Goal: Find specific page/section: Find specific page/section

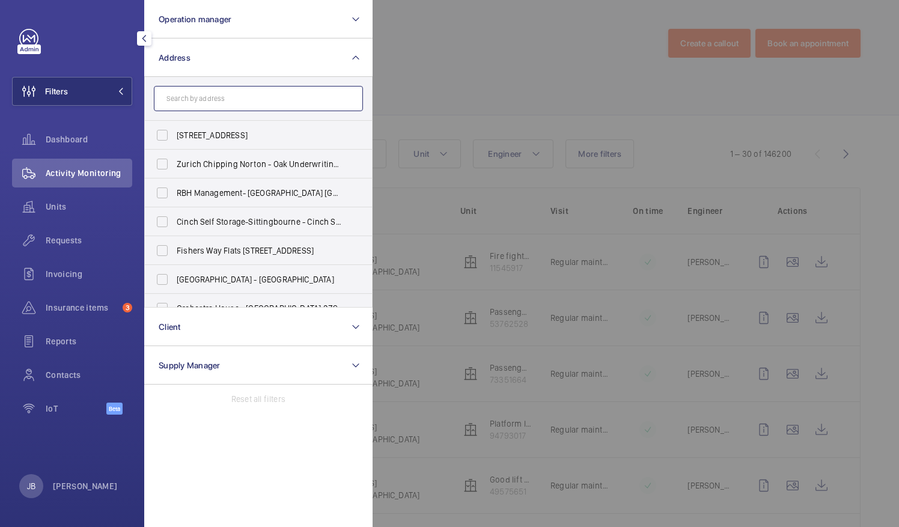
paste input "Centro Buildings"
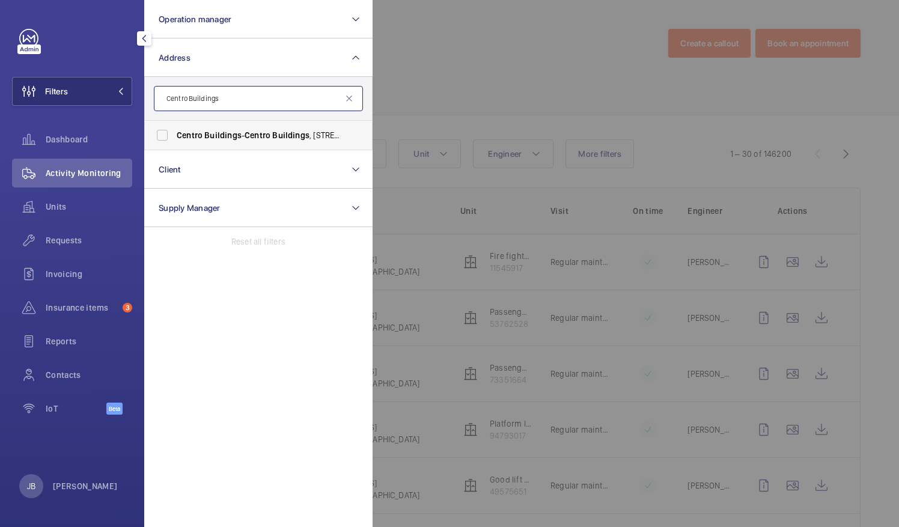
type input "Centro Buildings"
click at [171, 137] on label "[GEOGRAPHIC_DATA] - [GEOGRAPHIC_DATA] , [STREET_ADDRESS][PERSON_NAME]" at bounding box center [249, 135] width 209 height 29
click at [171, 137] on input "[GEOGRAPHIC_DATA] - [GEOGRAPHIC_DATA] , [STREET_ADDRESS][PERSON_NAME]" at bounding box center [162, 135] width 24 height 24
checkbox input "true"
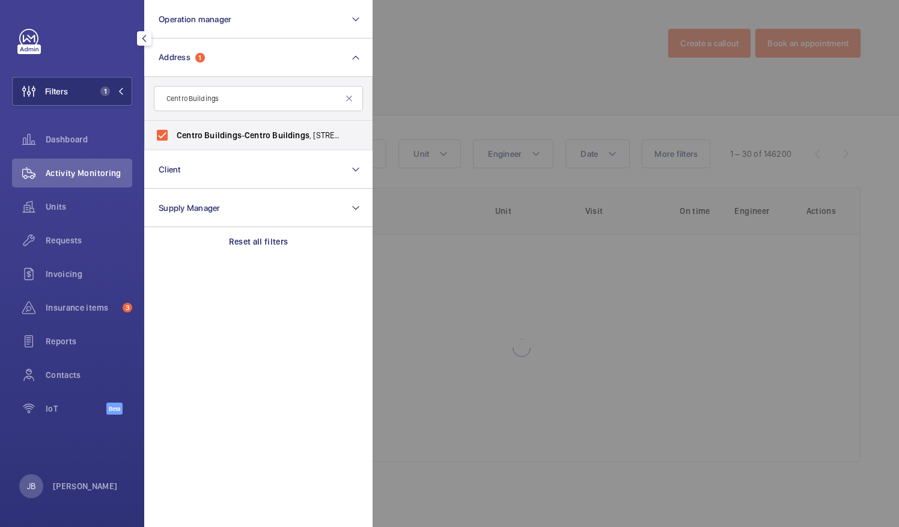
click at [480, 65] on div at bounding box center [822, 263] width 899 height 527
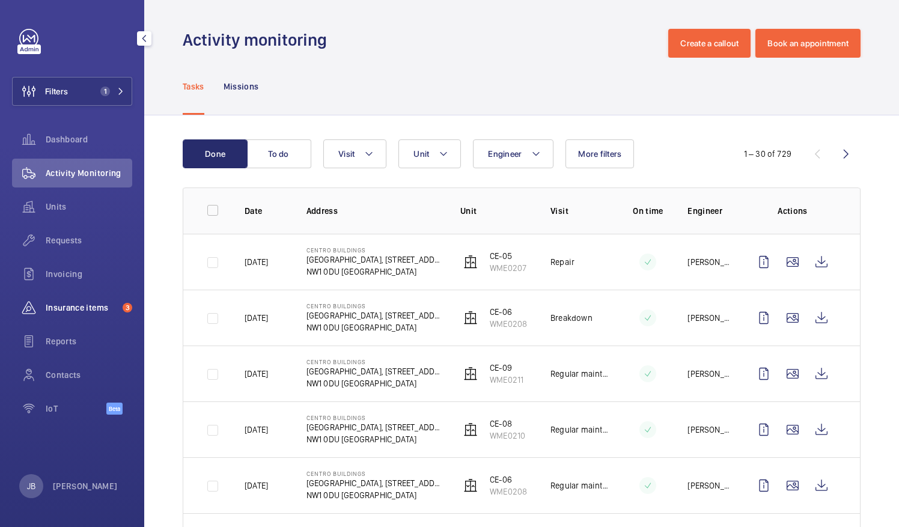
click at [102, 305] on span "Insurance items" at bounding box center [82, 308] width 72 height 12
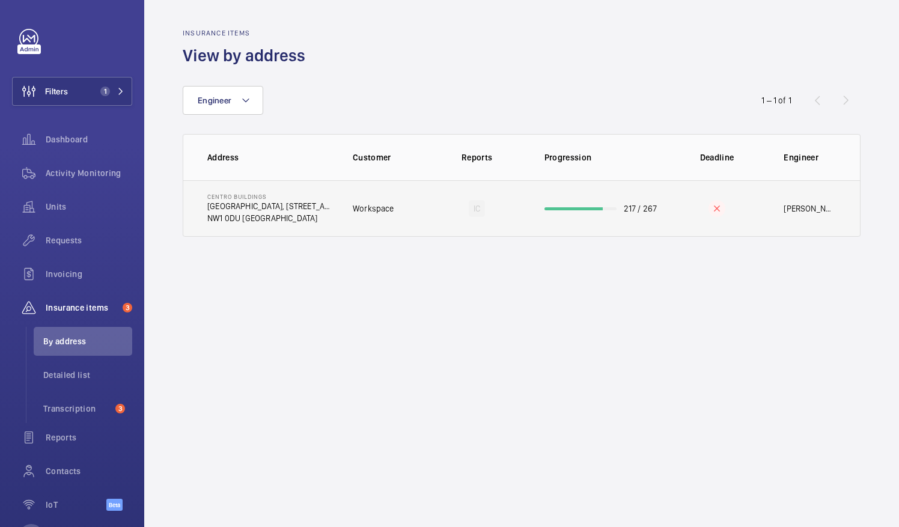
click at [331, 226] on td "[GEOGRAPHIC_DATA], [STREET_ADDRESS][PERSON_NAME]" at bounding box center [258, 208] width 150 height 57
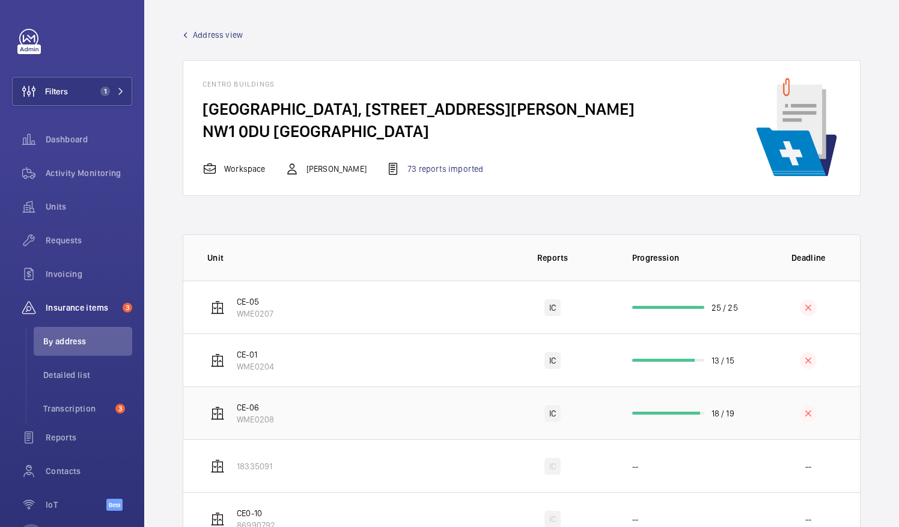
click at [418, 438] on td "CE-06 WME0208" at bounding box center [338, 412] width 310 height 53
